Goal: Information Seeking & Learning: Learn about a topic

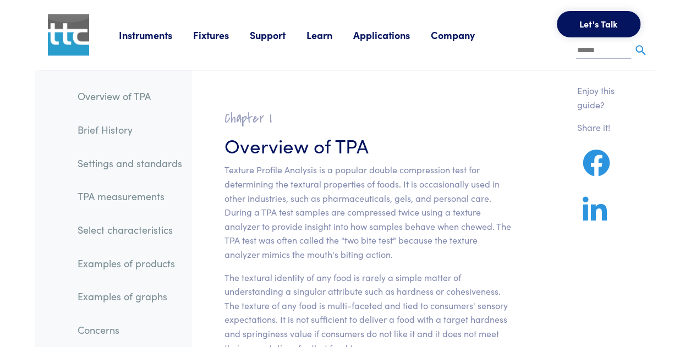
click at [397, 169] on p "Texture Profile Analysis is a popular double compression test for determining t…" at bounding box center [367, 212] width 287 height 98
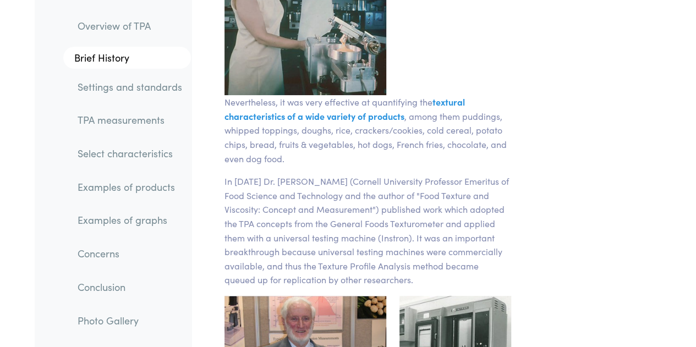
click at [124, 74] on link "Settings and standards" at bounding box center [130, 86] width 122 height 25
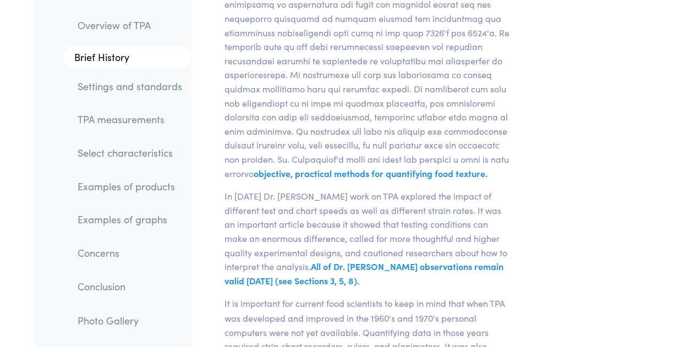
click at [131, 84] on link "Settings and standards" at bounding box center [130, 86] width 122 height 25
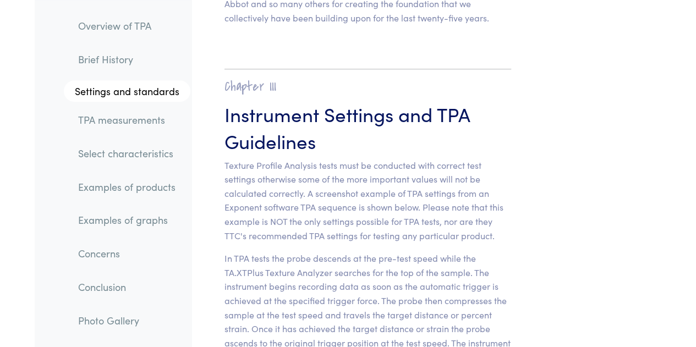
scroll to position [4648, 0]
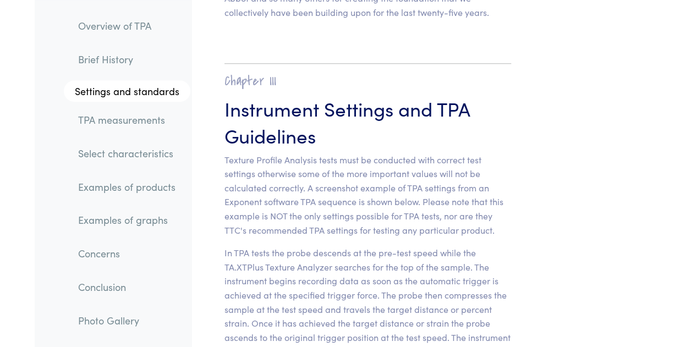
click at [136, 111] on link "TPA measurements" at bounding box center [129, 119] width 121 height 25
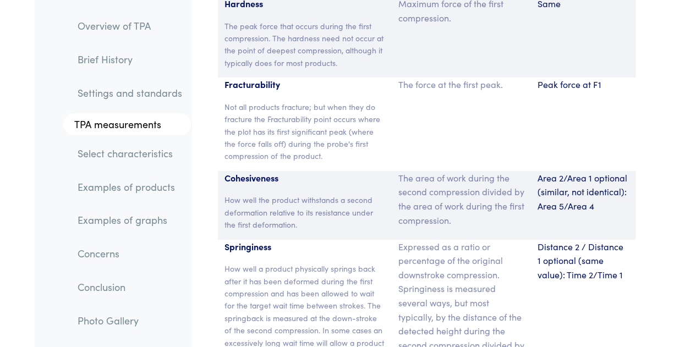
click at [293, 124] on section "Parameter Expression Measurement Hardness The peak force that occurs during the…" at bounding box center [426, 323] width 457 height 726
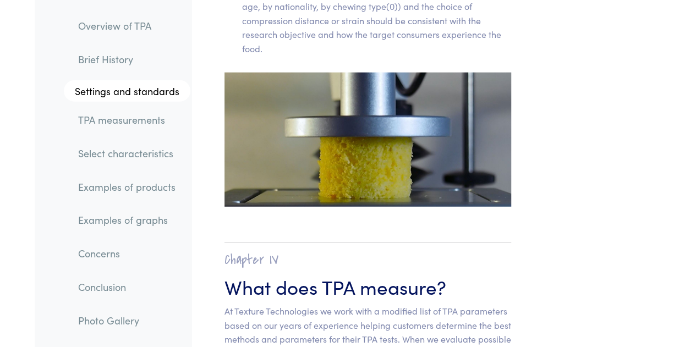
scroll to position [7724, 0]
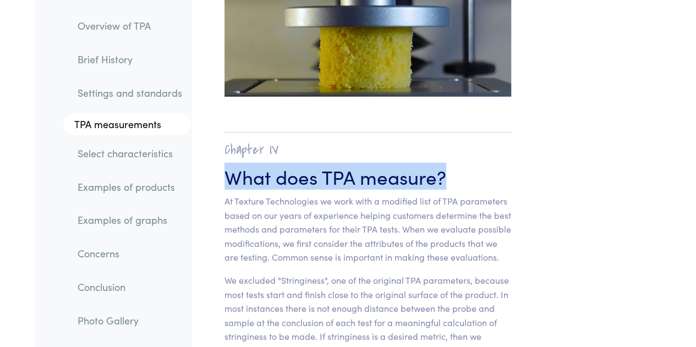
drag, startPoint x: 226, startPoint y: 125, endPoint x: 461, endPoint y: 128, distance: 235.0
click at [461, 163] on h3 "What does TPA measure?" at bounding box center [367, 176] width 287 height 27
copy h3 "What does TPA measure?"
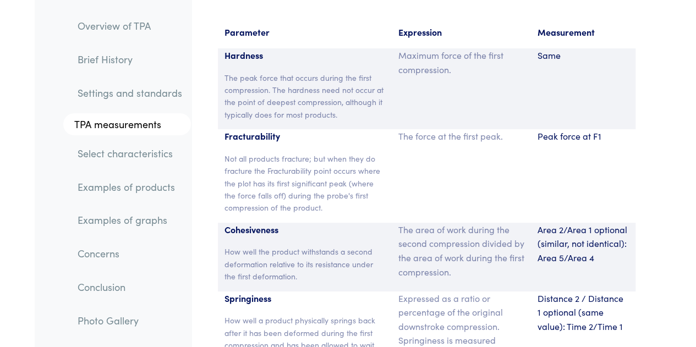
scroll to position [8164, 0]
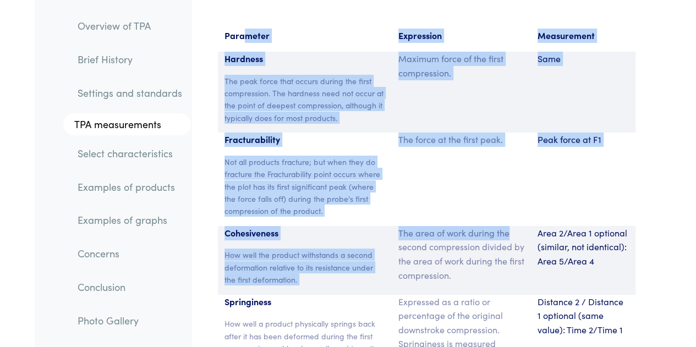
drag, startPoint x: 251, startPoint y: 38, endPoint x: 508, endPoint y: 178, distance: 293.0
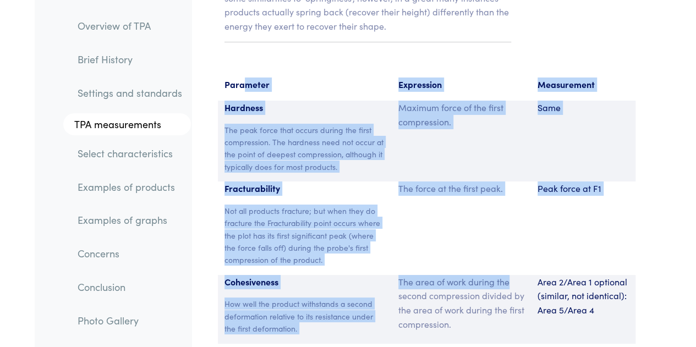
scroll to position [8054, 0]
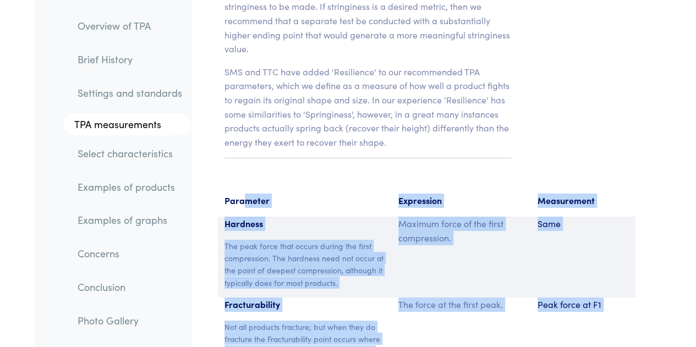
click at [251, 194] on p "Parameter" at bounding box center [304, 201] width 161 height 14
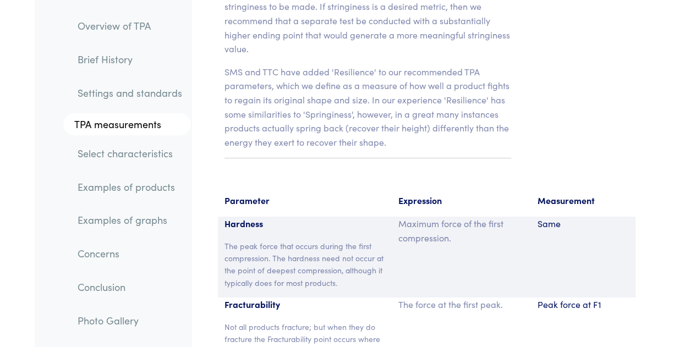
click at [264, 217] on div "Hardness The peak force that occurs during the first compression. The hardness …" at bounding box center [305, 257] width 174 height 81
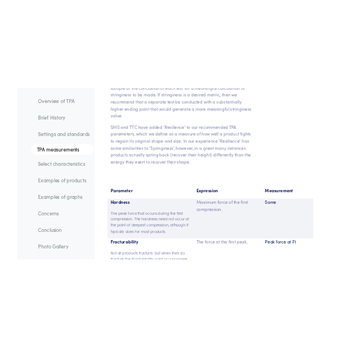
scroll to position [7999, 0]
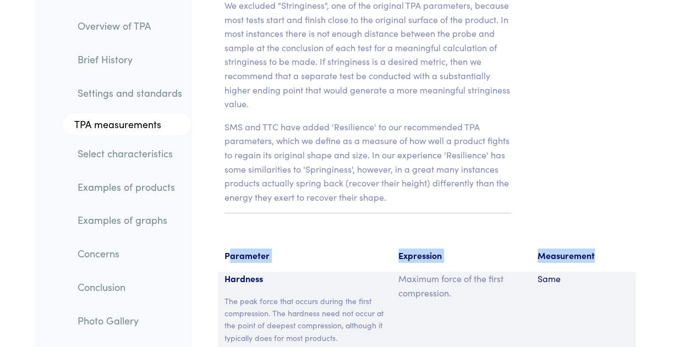
drag, startPoint x: 228, startPoint y: 198, endPoint x: 603, endPoint y: 209, distance: 374.3
click at [603, 249] on div "Parameter Expression Measurement" at bounding box center [427, 260] width 418 height 23
drag, startPoint x: 223, startPoint y: 202, endPoint x: 632, endPoint y: 187, distance: 408.6
copy div "Parameter Expression Measurement"
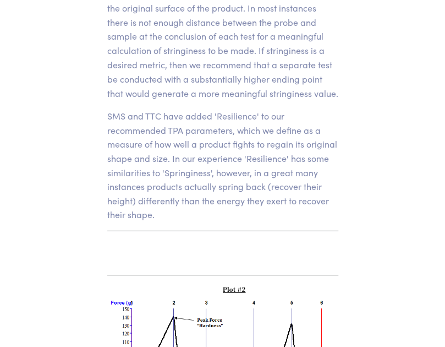
scroll to position [9684, 0]
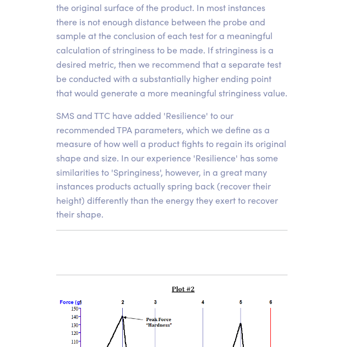
click at [144, 179] on section "Chapter IV What does TPA measure? At Texture Technologies we work with a modifi…" at bounding box center [172, 20] width 284 height 464
click at [134, 155] on section "Chapter IV What does TPA measure? At Texture Technologies we work with a modifi…" at bounding box center [172, 20] width 284 height 464
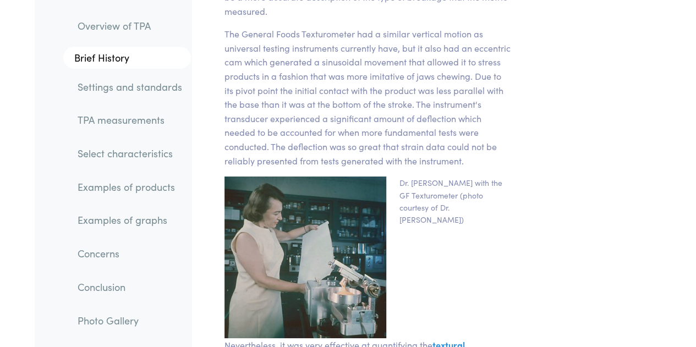
scroll to position [2030, 0]
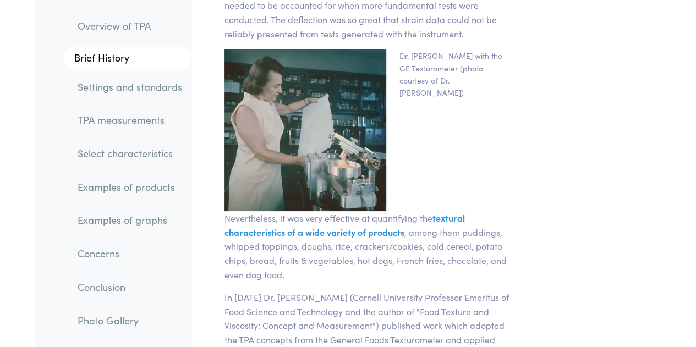
click at [139, 116] on link "TPA measurements" at bounding box center [130, 119] width 122 height 25
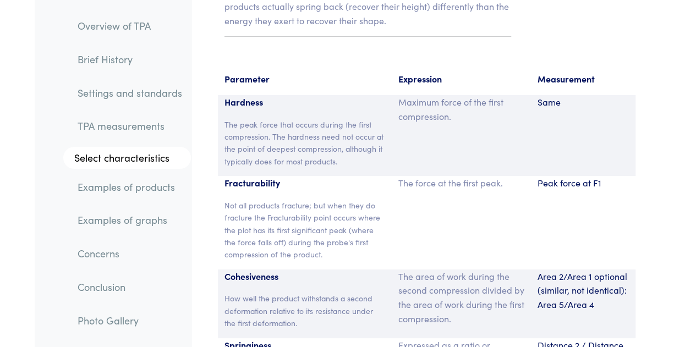
scroll to position [8109, 0]
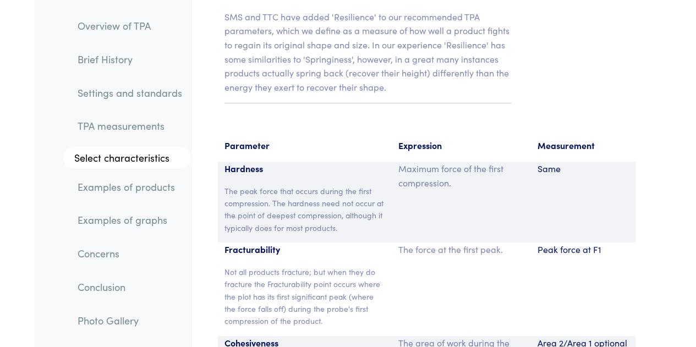
click at [228, 162] on p "Hardness" at bounding box center [304, 169] width 161 height 14
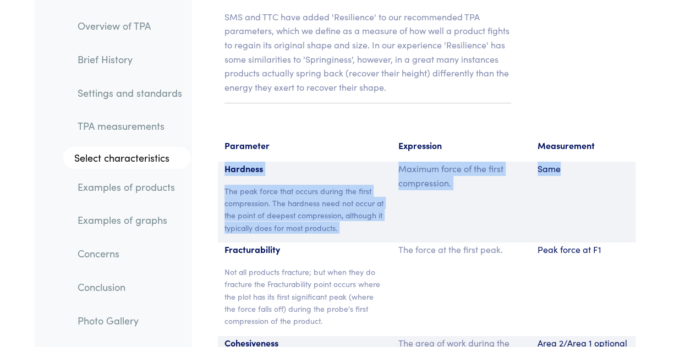
drag, startPoint x: 224, startPoint y: 114, endPoint x: 595, endPoint y: 165, distance: 373.8
click at [595, 165] on div "Hardness The peak force that occurs during the first compression. The hardness …" at bounding box center [427, 202] width 418 height 81
copy div "Hardness The peak force that occurs during the first compression. The hardness …"
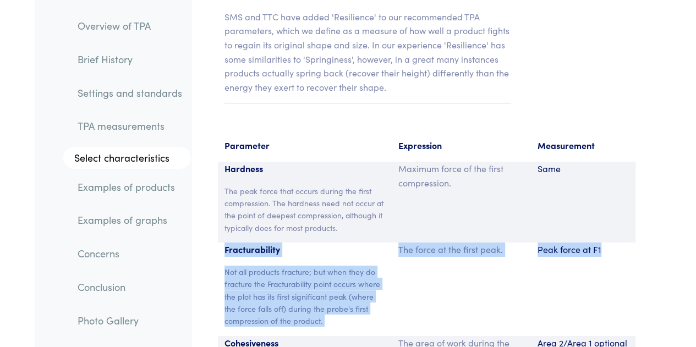
drag, startPoint x: 223, startPoint y: 196, endPoint x: 631, endPoint y: 227, distance: 408.3
click at [631, 243] on div "Fracturability Not all products fracture; but when they do fracture the Fractur…" at bounding box center [427, 290] width 418 height 94
copy div "Fracturability Not all products fracture; but when they do fracture the Fractur…"
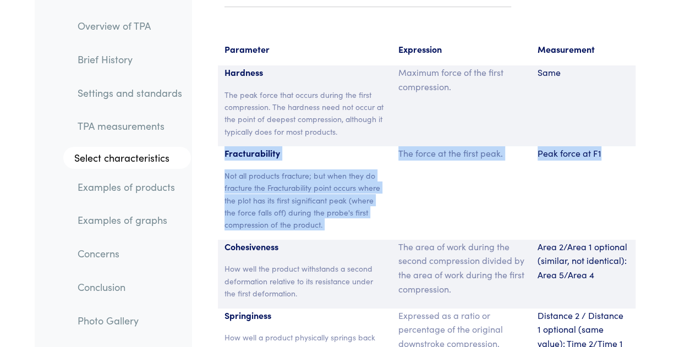
scroll to position [8274, 0]
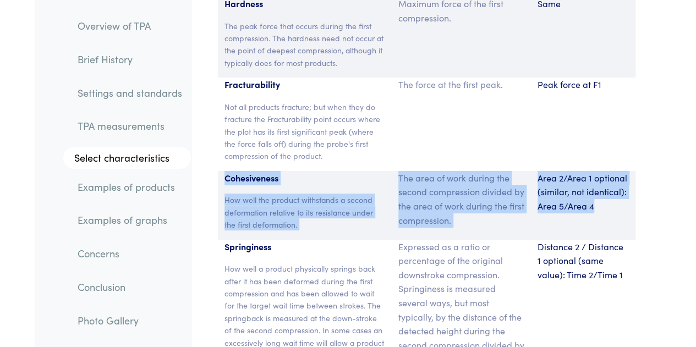
drag, startPoint x: 223, startPoint y: 124, endPoint x: 616, endPoint y: 157, distance: 394.3
click at [616, 171] on div "Cohesiveness How well the product withstands a second deformation relative to i…" at bounding box center [427, 205] width 418 height 69
copy div "Cohesiveness How well the product withstands a second deformation relative to i…"
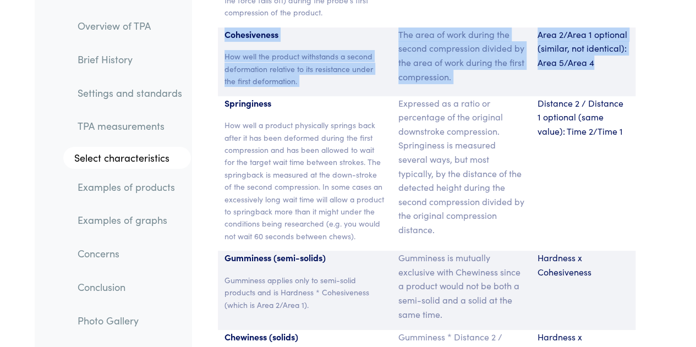
scroll to position [8439, 0]
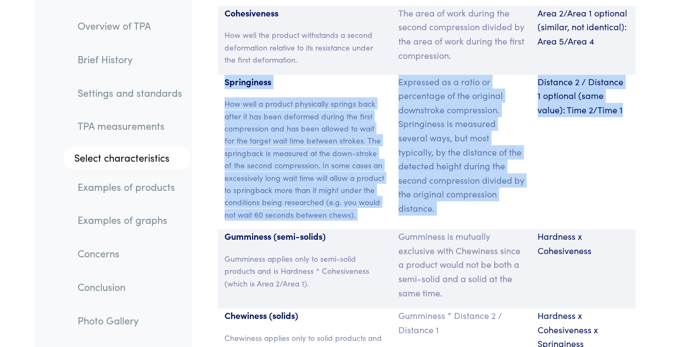
drag, startPoint x: 224, startPoint y: 26, endPoint x: 627, endPoint y: 132, distance: 416.4
click at [627, 132] on div "Springiness How well a product physically springs back after it has been deform…" at bounding box center [427, 152] width 418 height 155
copy div "Springiness How well a product physically springs back after it has been deform…"
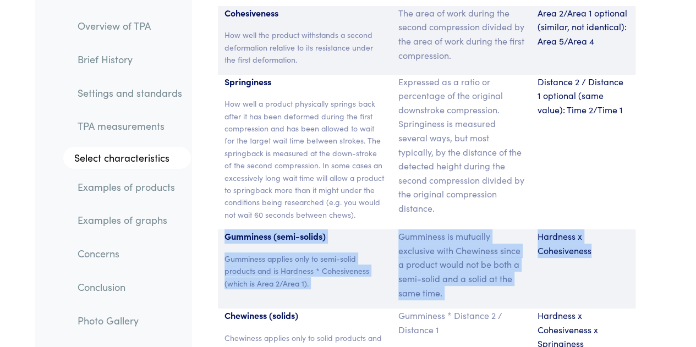
drag, startPoint x: 223, startPoint y: 178, endPoint x: 615, endPoint y: 230, distance: 395.2
click at [615, 230] on div "Gumminess (semi-solids) Gumminess applies only to semi-solid products and is Ha…" at bounding box center [427, 268] width 418 height 79
copy div "Gumminess (semi-solids) Gumminess applies only to semi-solid products and is Ha…"
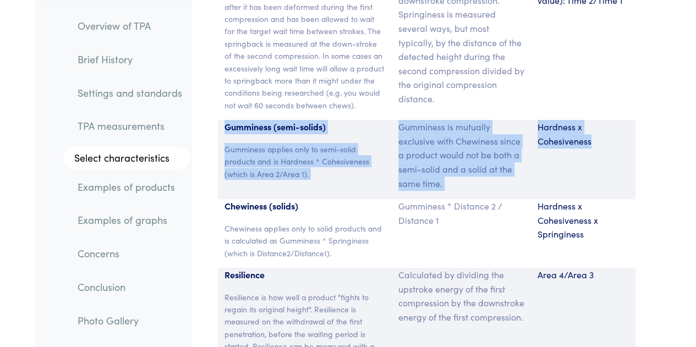
scroll to position [8549, 0]
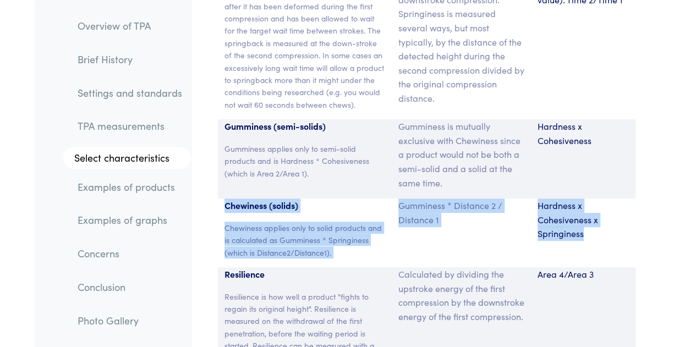
drag, startPoint x: 221, startPoint y: 149, endPoint x: 606, endPoint y: 190, distance: 387.4
click at [606, 199] on div "Chewiness (solids) Chewiness applies only to solid products and is calculated a…" at bounding box center [427, 233] width 418 height 69
copy div "Chewiness (solids) Chewiness applies only to solid products and is calculated a…"
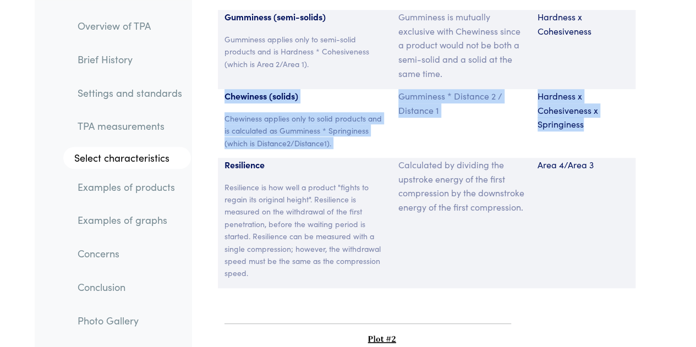
scroll to position [8659, 0]
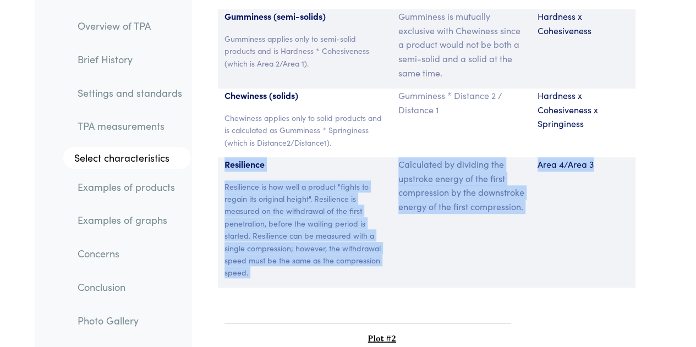
drag, startPoint x: 223, startPoint y: 105, endPoint x: 624, endPoint y: 210, distance: 414.0
click at [624, 210] on div "Resilience Resilience is how well a product "fights to regain its original heig…" at bounding box center [427, 222] width 418 height 130
copy div "Resilience Resilience is how well a product "fights to regain its original heig…"
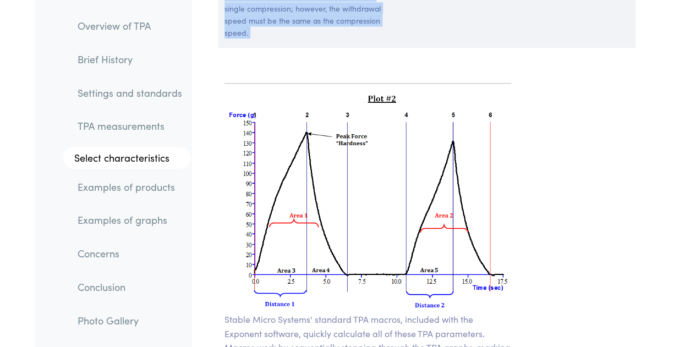
scroll to position [8934, 0]
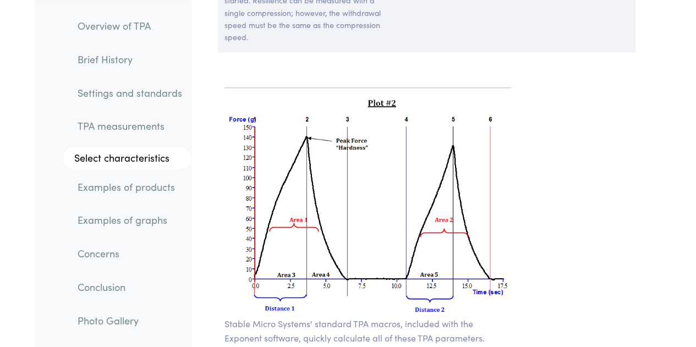
scroll to position [8879, 0]
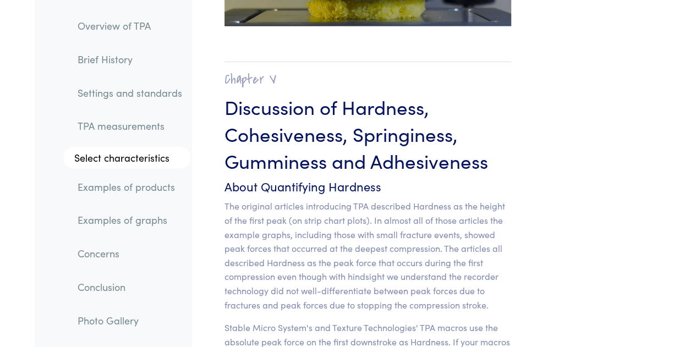
click at [158, 189] on link "Examples of products" at bounding box center [130, 186] width 122 height 25
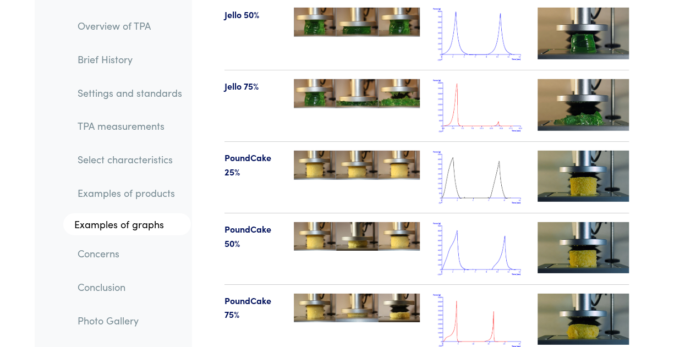
scroll to position [13915, 0]
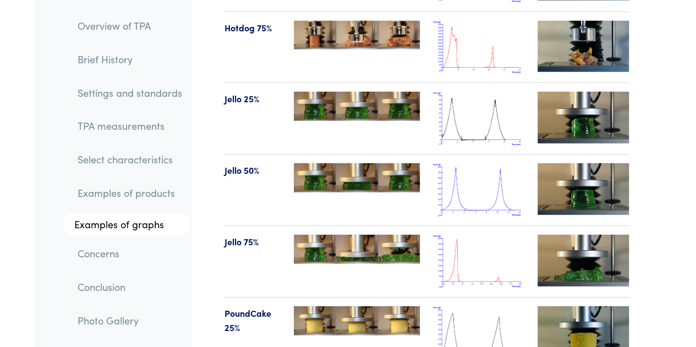
click at [136, 30] on link "Overview of TPA" at bounding box center [130, 25] width 122 height 25
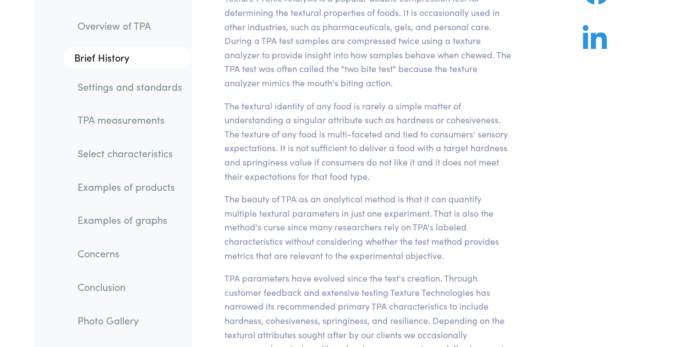
scroll to position [96, 0]
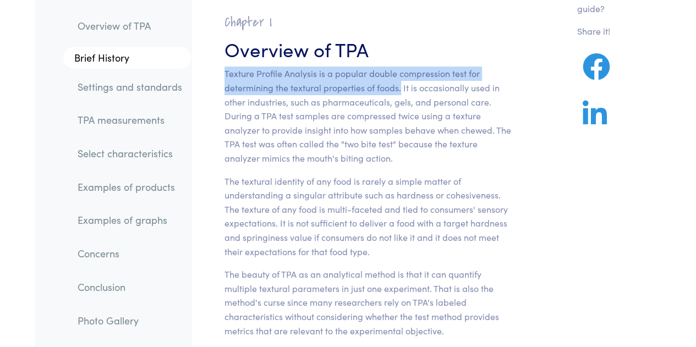
drag, startPoint x: 224, startPoint y: 72, endPoint x: 401, endPoint y: 89, distance: 176.9
click at [401, 89] on p "Texture Profile Analysis is a popular double compression test for determining t…" at bounding box center [367, 116] width 287 height 98
copy p "Texture Profile Analysis is a popular double compression test for determining t…"
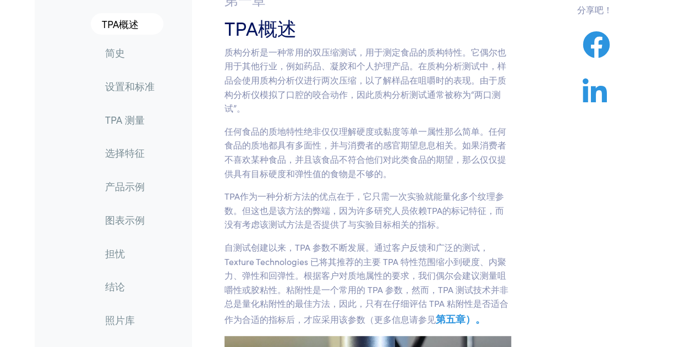
scroll to position [74, 0]
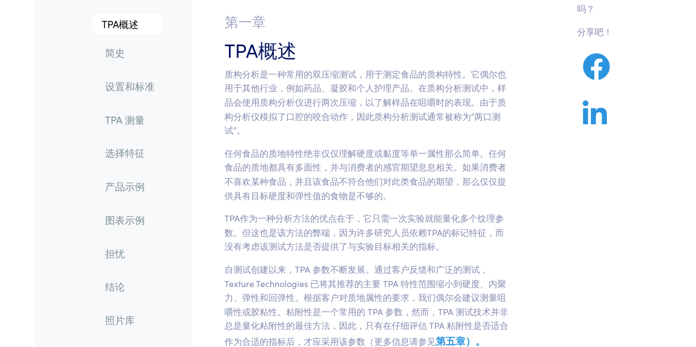
click at [504, 113] on p "质构分析是一种常用的双压缩测试，用于测定食品的质构特性。它偶尔也用于其他行业，例如药品、凝胶和个人护理产品。在质构分析测试中，样品会使用质构分析仪进行两次压缩…" at bounding box center [367, 102] width 287 height 70
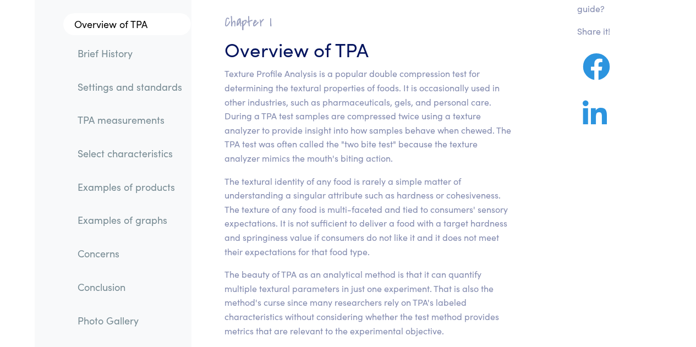
click at [470, 100] on p "Texture Profile Analysis is a popular double compression test for determining t…" at bounding box center [367, 116] width 287 height 98
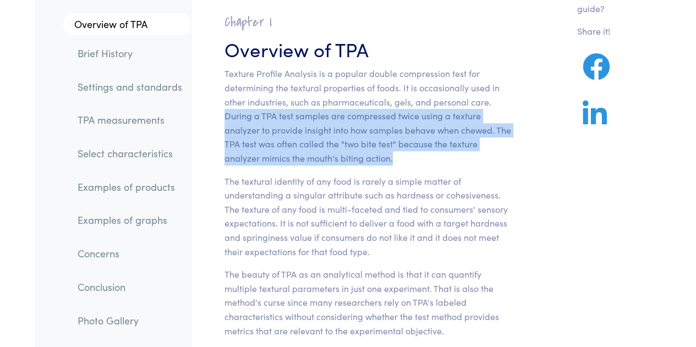
drag, startPoint x: 222, startPoint y: 116, endPoint x: 449, endPoint y: 154, distance: 229.8
click at [449, 154] on section "Chapter I Overview of TPA Texture Profile Analysis is a popular double compress…" at bounding box center [367, 323] width 339 height 645
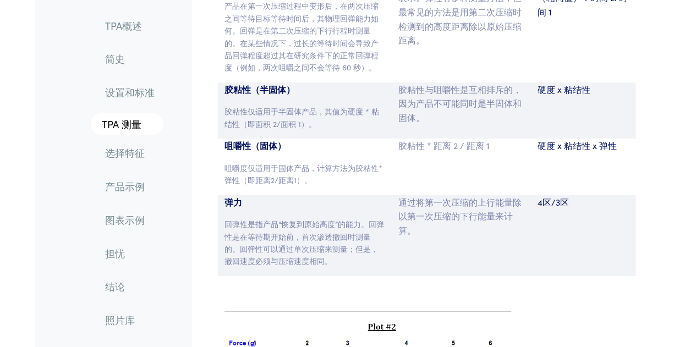
scroll to position [6137, 0]
